Goal: Task Accomplishment & Management: Use online tool/utility

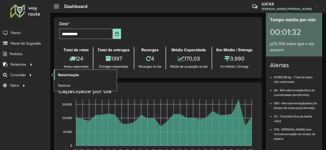
click at [86, 75] on link "Roteirização" at bounding box center [85, 75] width 63 height 10
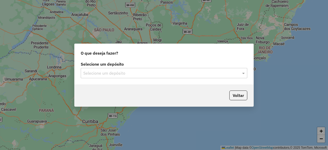
click at [113, 79] on div "Selecione um depósito Selecione um depósito" at bounding box center [164, 72] width 179 height 24
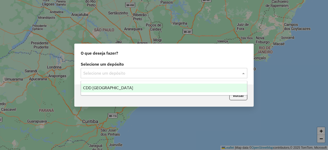
click at [117, 73] on input "text" at bounding box center [158, 73] width 151 height 6
click at [109, 92] on div "CDD [GEOGRAPHIC_DATA]" at bounding box center [164, 87] width 166 height 9
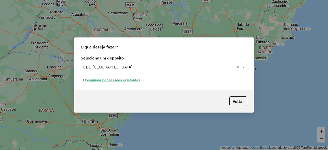
click at [123, 81] on button "Pesquisar por sessões existentes" at bounding box center [112, 80] width 62 height 8
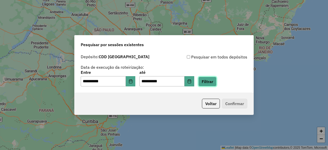
click at [214, 82] on button "Filtrar" at bounding box center [207, 82] width 18 height 10
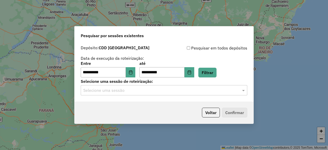
click at [185, 97] on div "**********" at bounding box center [164, 72] width 179 height 59
click at [187, 91] on input "text" at bounding box center [158, 90] width 151 height 6
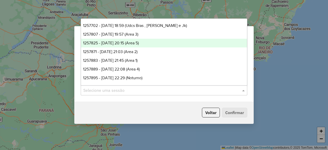
click at [150, 46] on div "1257825 - [DATE] 20:15 (Area 5)" at bounding box center [164, 43] width 166 height 9
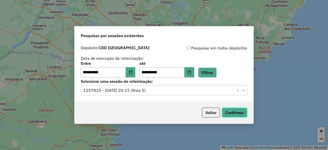
click at [244, 111] on button "Confirmar" at bounding box center [234, 113] width 25 height 10
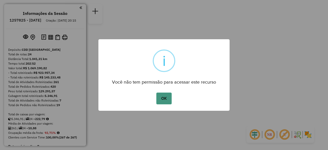
click at [167, 99] on button "OK" at bounding box center [163, 98] width 15 height 12
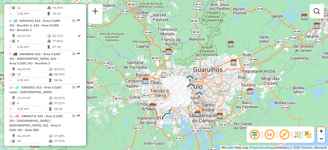
scroll to position [435, 0]
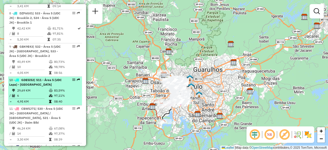
click at [57, 78] on div "10 - GDE5I52 | 511 - Área 5 (UDC Lapa) - Alto de Pinheiros" at bounding box center [36, 82] width 54 height 9
select select "**********"
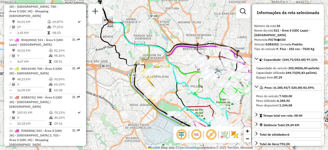
scroll to position [794, 0]
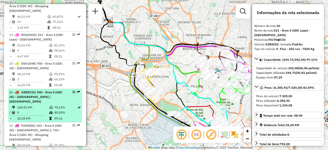
click at [40, 90] on div "21 - GDE5C51 | 540 - Área 5 (UDC JK) - Taboão da Serra / Campo Limpo" at bounding box center [36, 97] width 54 height 14
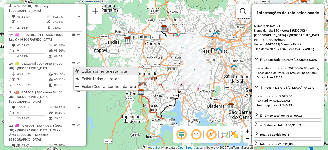
click at [80, 69] on link "Exibir somente esta rota" at bounding box center [105, 71] width 64 height 8
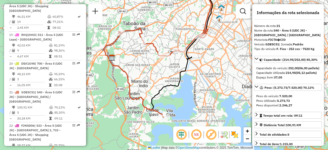
drag, startPoint x: 173, startPoint y: 94, endPoint x: 194, endPoint y: 72, distance: 30.3
click at [194, 72] on div "Janela de atendimento Grade de atendimento Capacidade Transportadoras Veículos …" at bounding box center [164, 75] width 328 height 150
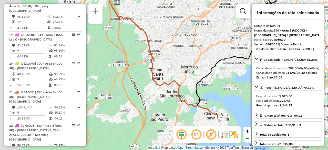
drag, startPoint x: 171, startPoint y: 76, endPoint x: 226, endPoint y: 92, distance: 57.2
click at [226, 92] on div "Janela de atendimento Grade de atendimento Capacidade Transportadoras Veículos …" at bounding box center [164, 75] width 328 height 150
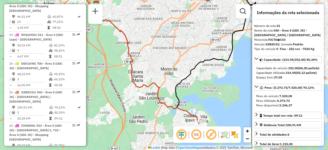
drag, startPoint x: 207, startPoint y: 93, endPoint x: 182, endPoint y: 92, distance: 25.1
click at [182, 92] on div "Janela de atendimento Grade de atendimento Capacidade Transportadoras Veículos …" at bounding box center [164, 75] width 328 height 150
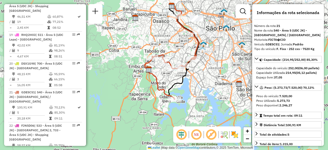
drag, startPoint x: 208, startPoint y: 88, endPoint x: 194, endPoint y: 96, distance: 16.6
click at [194, 96] on div "Janela de atendimento Grade de atendimento Capacidade Transportadoras Veículos …" at bounding box center [164, 75] width 328 height 150
